Goal: Task Accomplishment & Management: Manage account settings

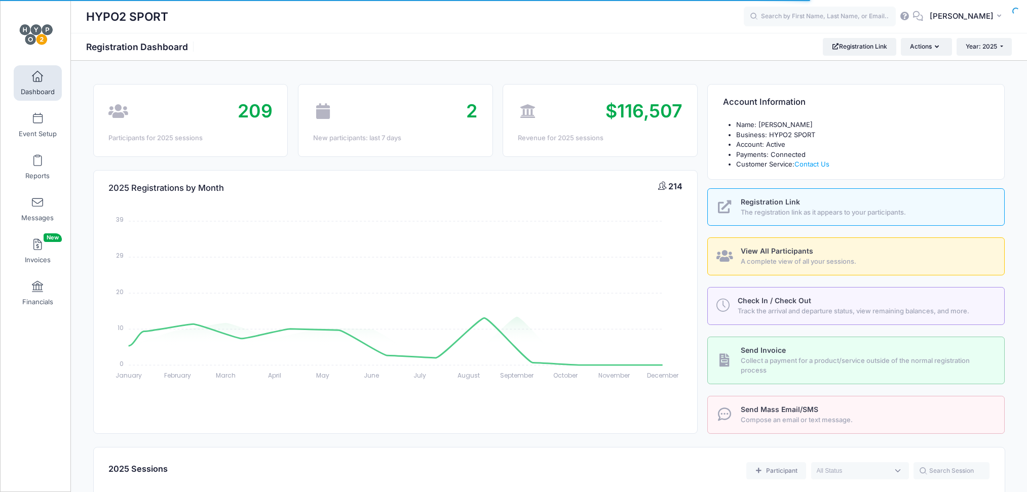
select select
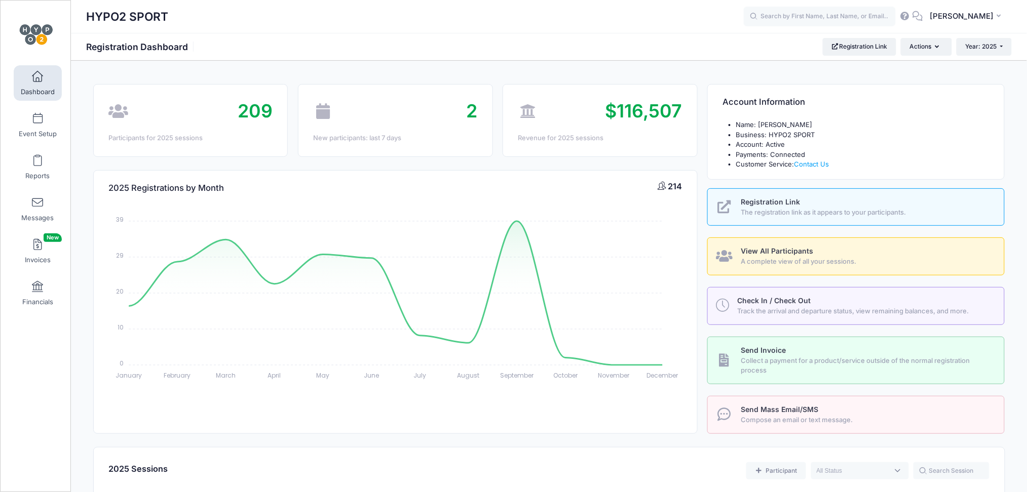
click at [41, 73] on link "Dashboard" at bounding box center [38, 82] width 48 height 35
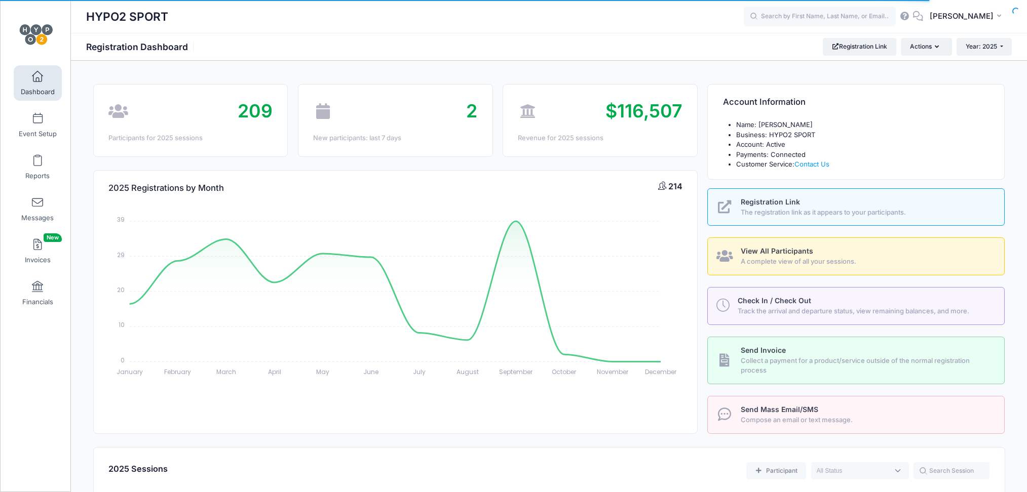
select select
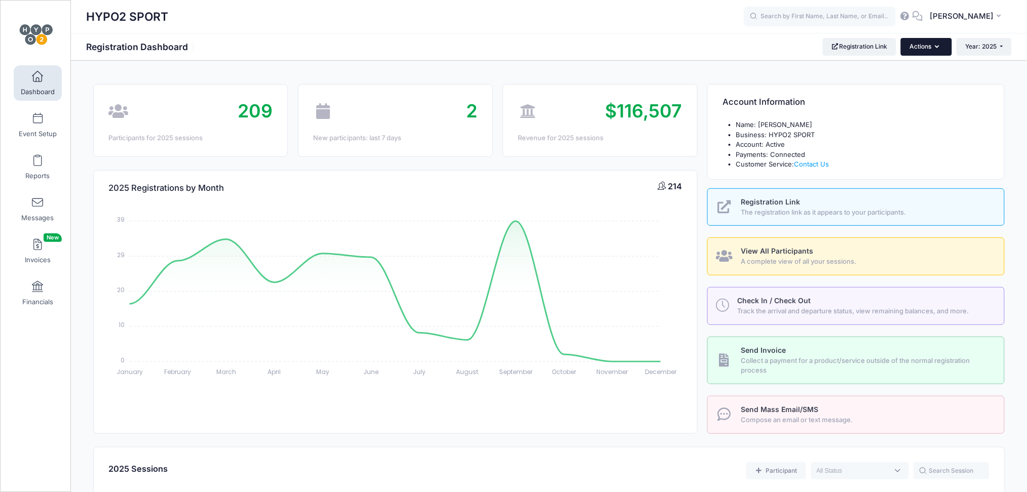
click at [930, 43] on button "Actions" at bounding box center [926, 46] width 51 height 17
click at [868, 43] on link "Registration Link" at bounding box center [859, 46] width 73 height 17
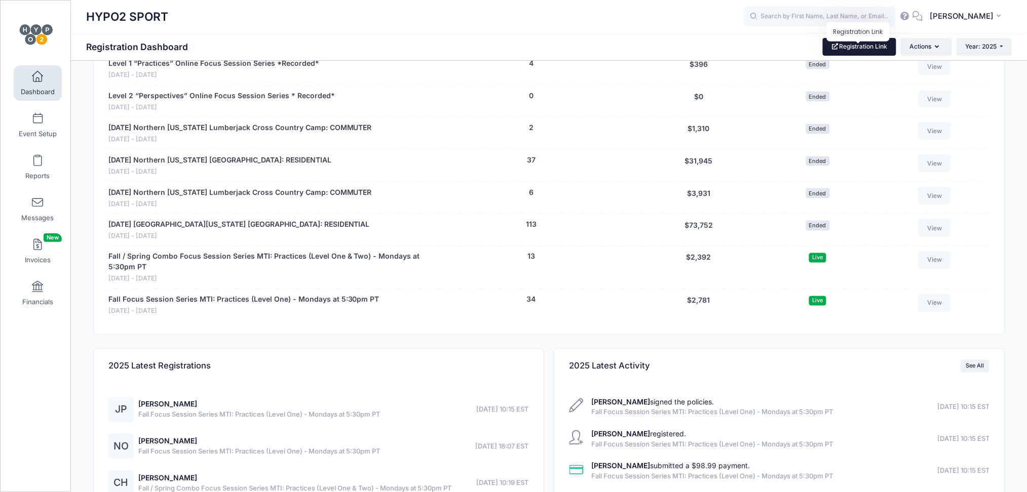
scroll to position [473, 0]
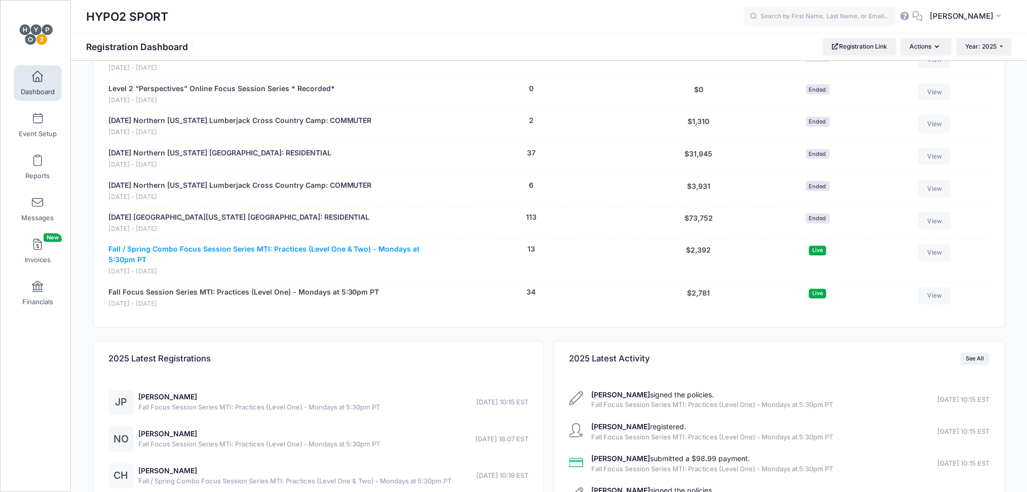
click at [248, 251] on link "Fall / Spring Combo Focus Session Series MTI: Practices (Level One & Two) - Mon…" at bounding box center [264, 255] width 313 height 21
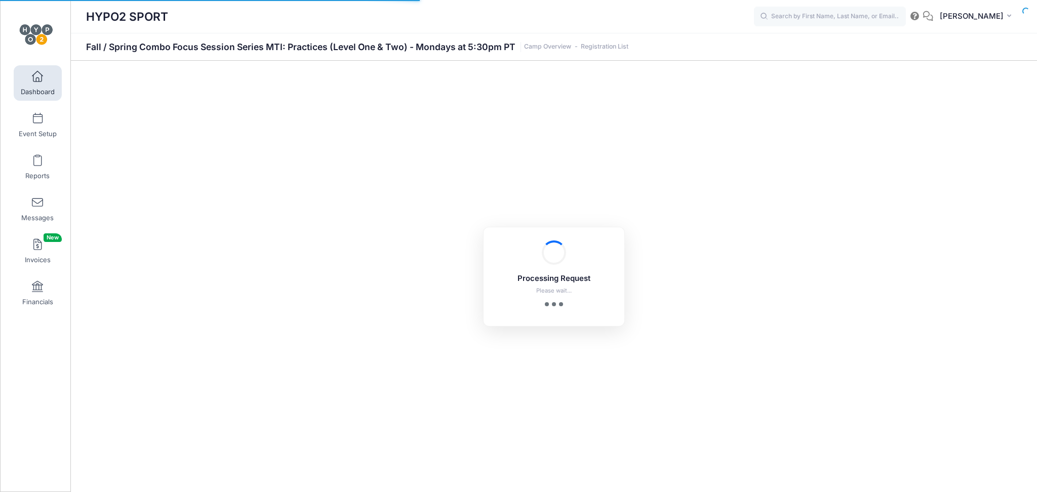
select select "10"
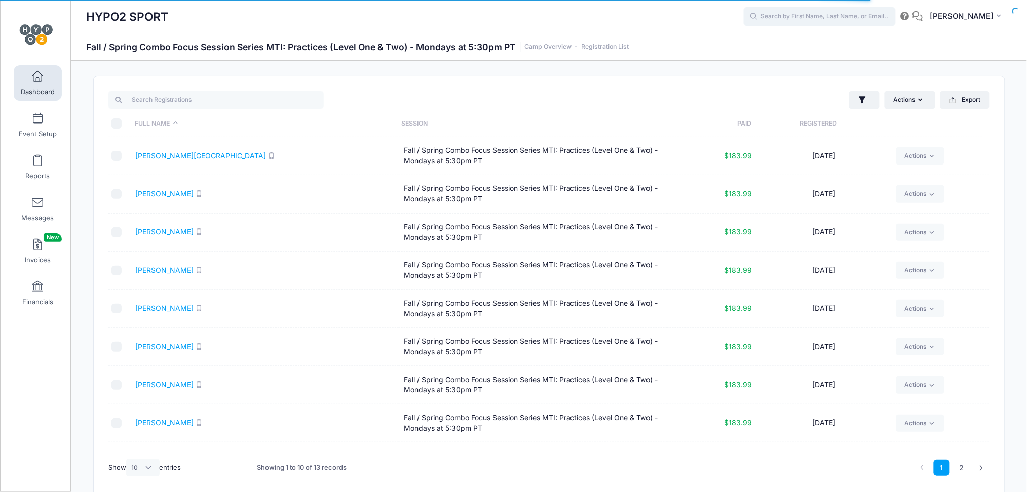
click at [791, 18] on input "text" at bounding box center [820, 17] width 152 height 20
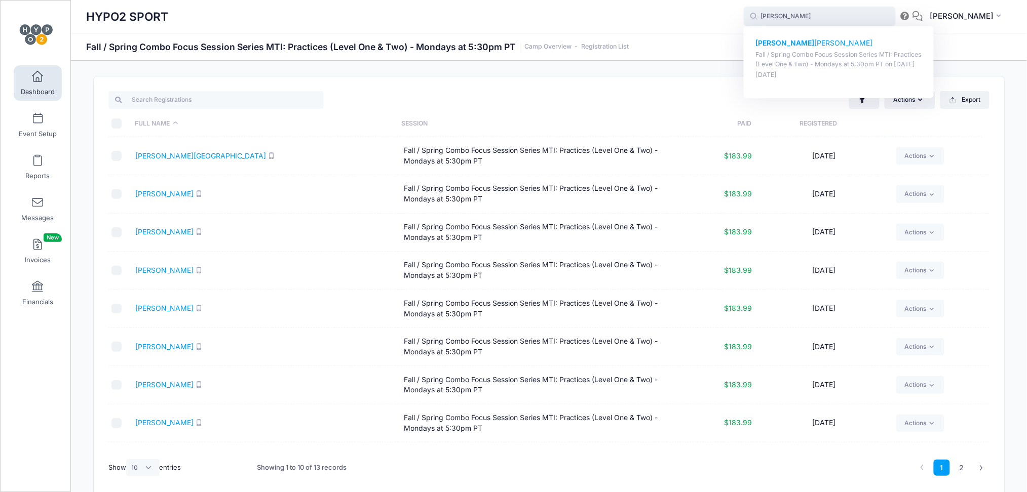
click at [780, 41] on strong "[PERSON_NAME]" at bounding box center [784, 42] width 59 height 9
type input "Robin Ammon (Fall / Spring Combo Focus Session Series MTI: Practices (Level One…"
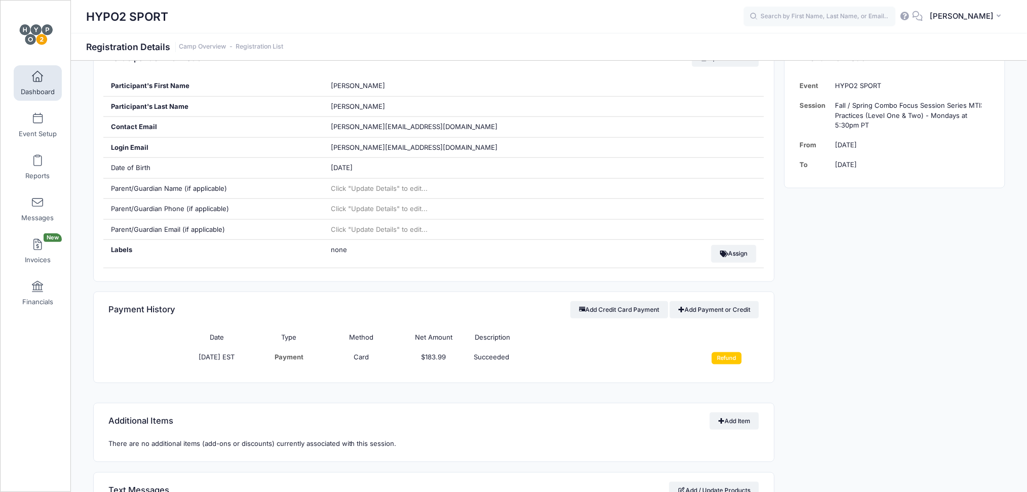
scroll to position [203, 0]
click at [721, 359] on input "Refund" at bounding box center [727, 359] width 30 height 12
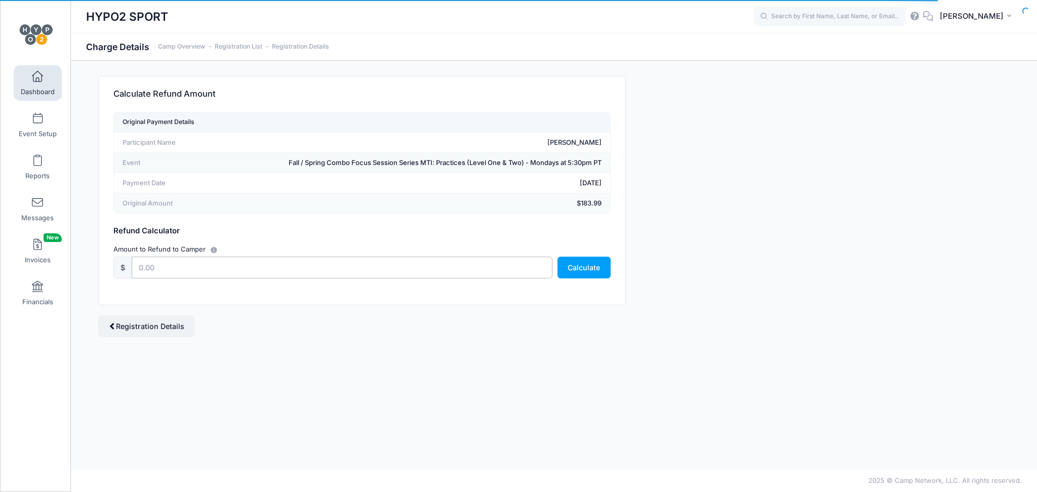
click at [261, 271] on input "text" at bounding box center [342, 268] width 421 height 22
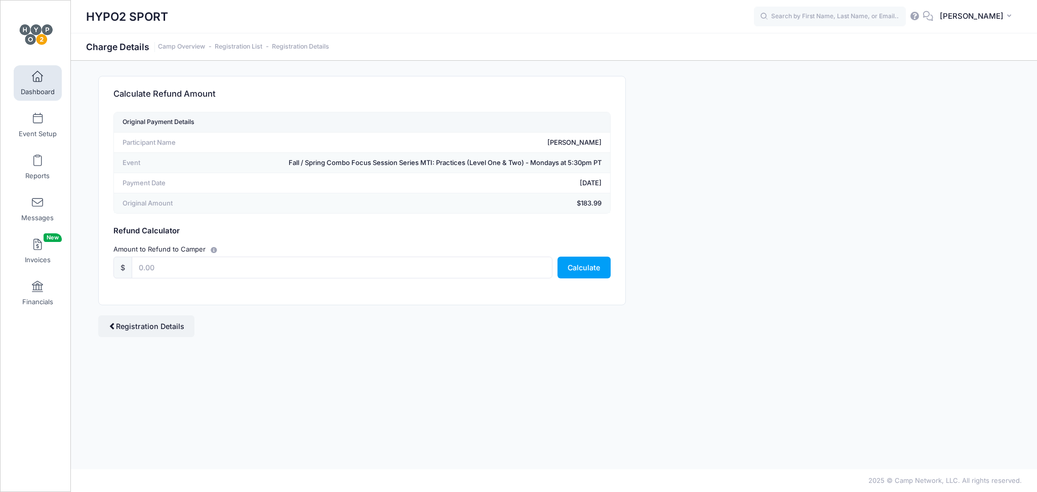
click at [521, 243] on div "Amount to Refund to Camper $ Calculate" at bounding box center [362, 261] width 507 height 45
click at [497, 269] on input "text" at bounding box center [342, 268] width 421 height 22
type input "183.99"
click at [586, 268] on button "Calculate" at bounding box center [584, 268] width 53 height 22
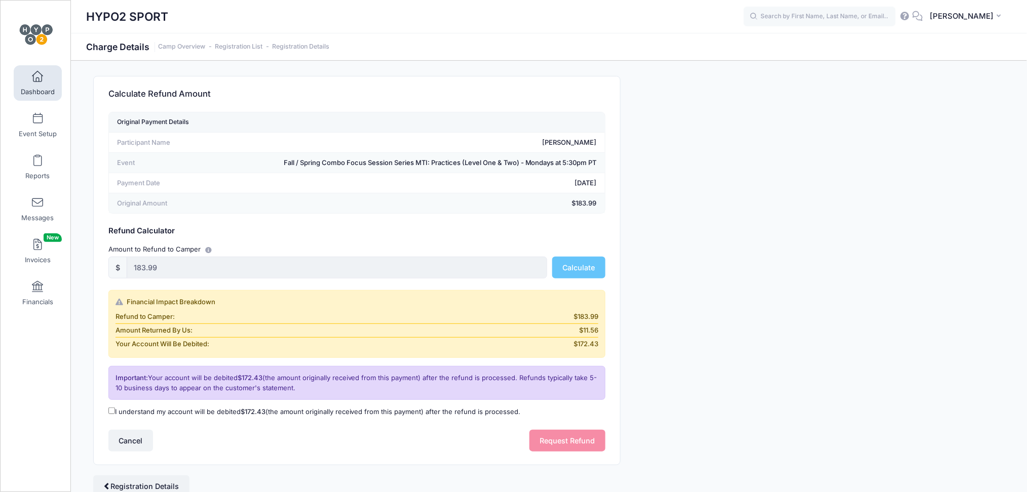
click at [111, 409] on input "I understand my account will be debited $172.43 (the amount originally received…" at bounding box center [111, 411] width 7 height 7
checkbox input "true"
click at [559, 440] on button "Request Refund" at bounding box center [567, 441] width 76 height 22
